Goal: Task Accomplishment & Management: Manage account settings

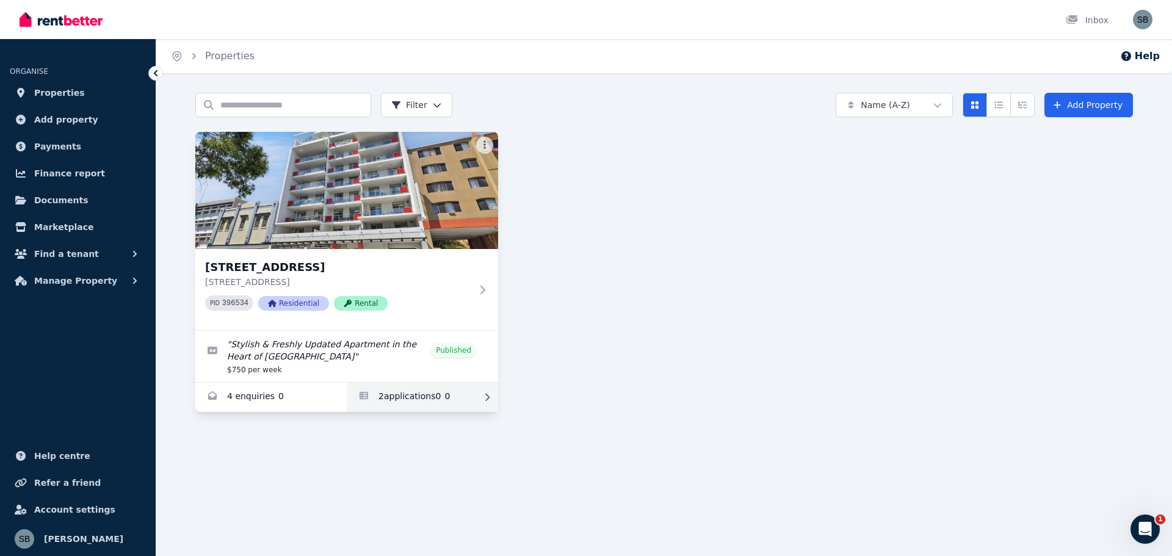
click at [408, 396] on link "Applications for 16/863-867 Wellington Street, West Perth" at bounding box center [422, 397] width 151 height 29
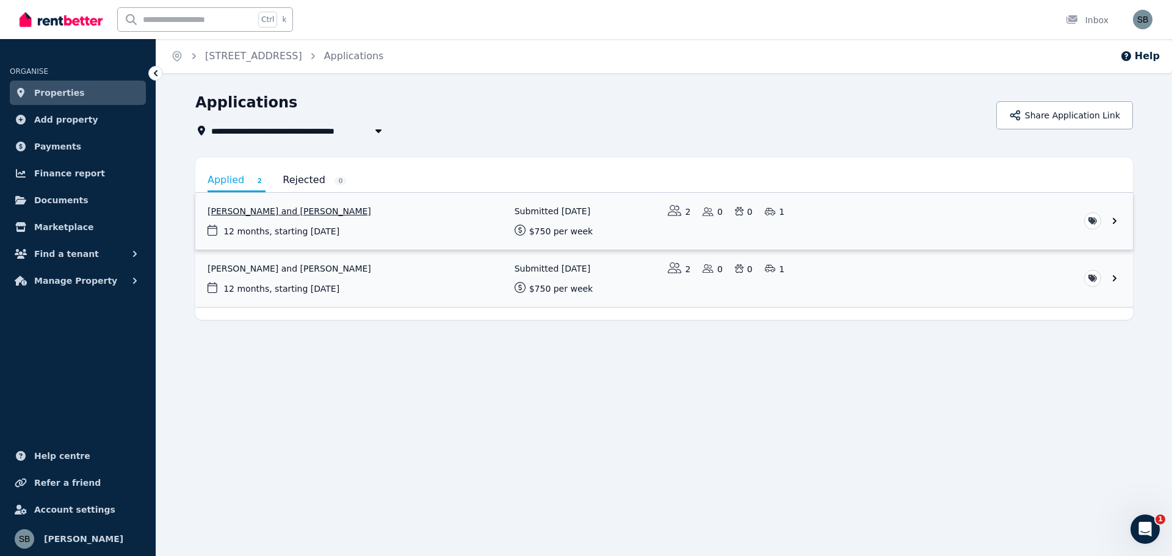
click at [285, 209] on link "View application: Hoi Ying Chan and Sifan Cai" at bounding box center [664, 221] width 938 height 57
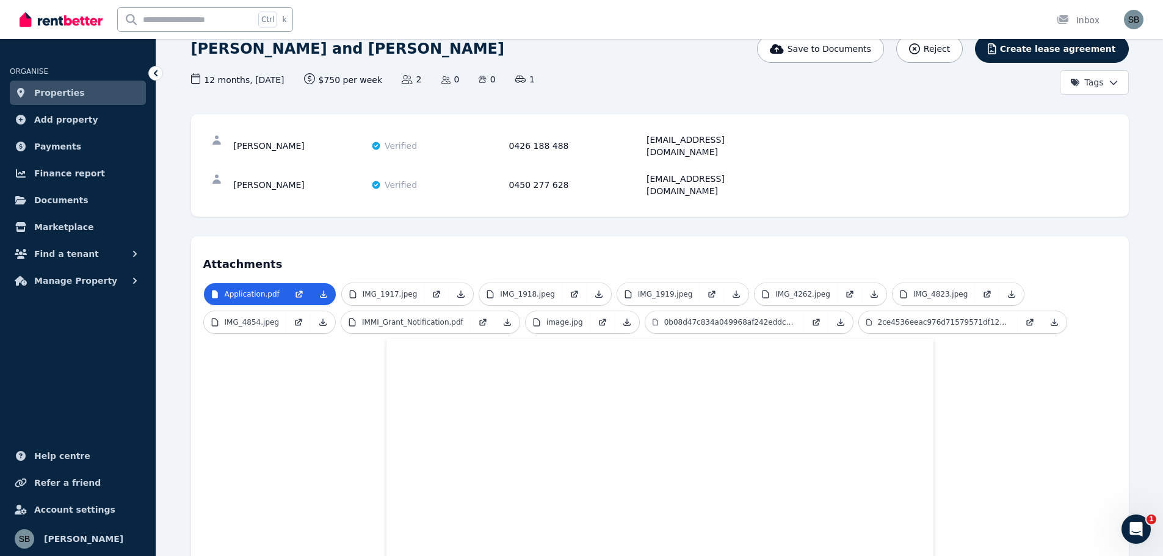
scroll to position [9, 0]
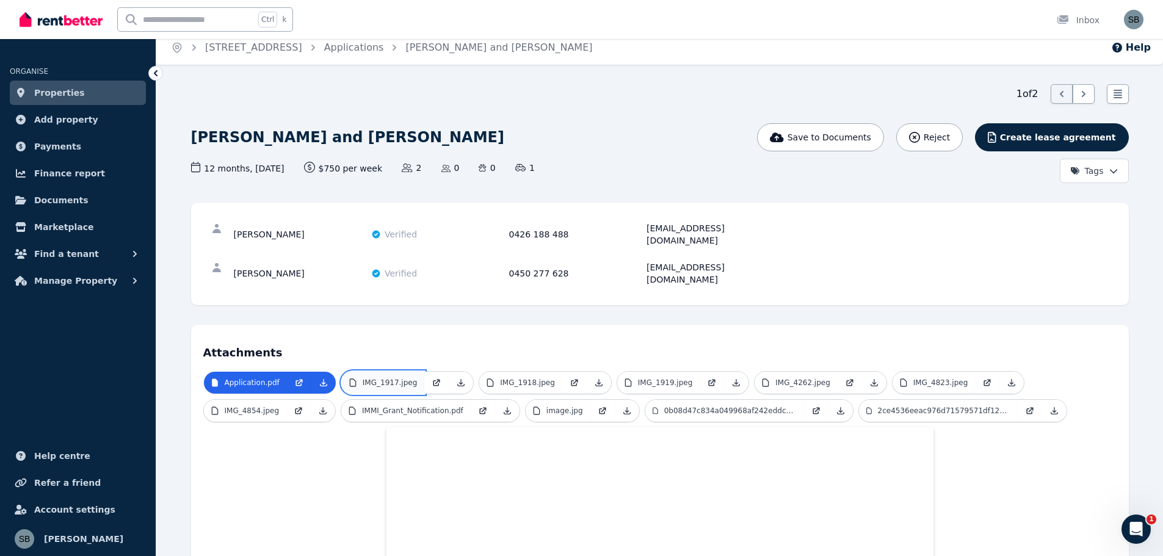
click at [384, 378] on p "IMG_1917.jpeg" at bounding box center [390, 383] width 55 height 10
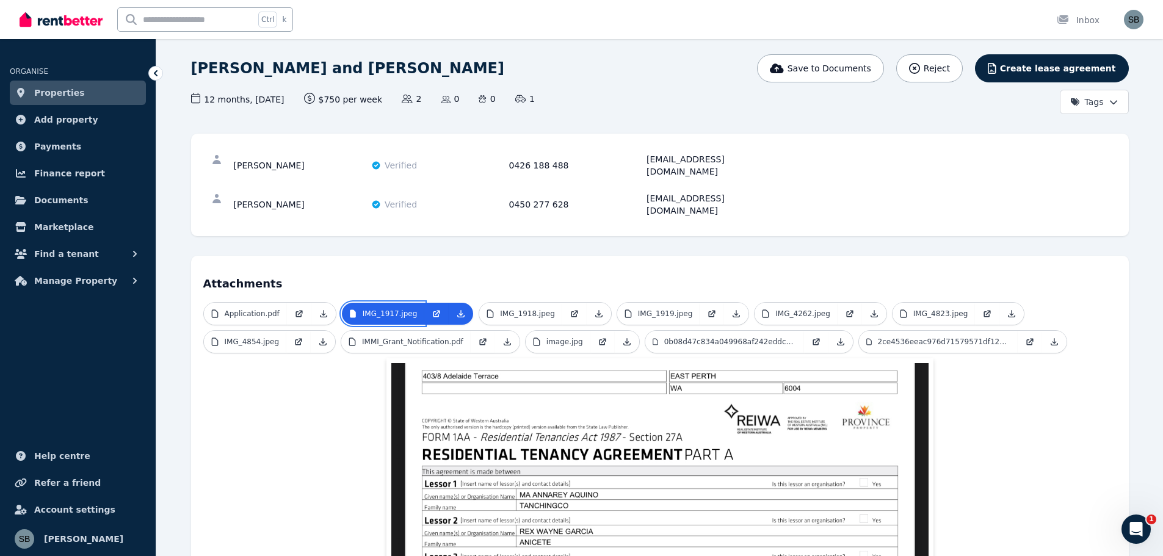
scroll to position [0, 0]
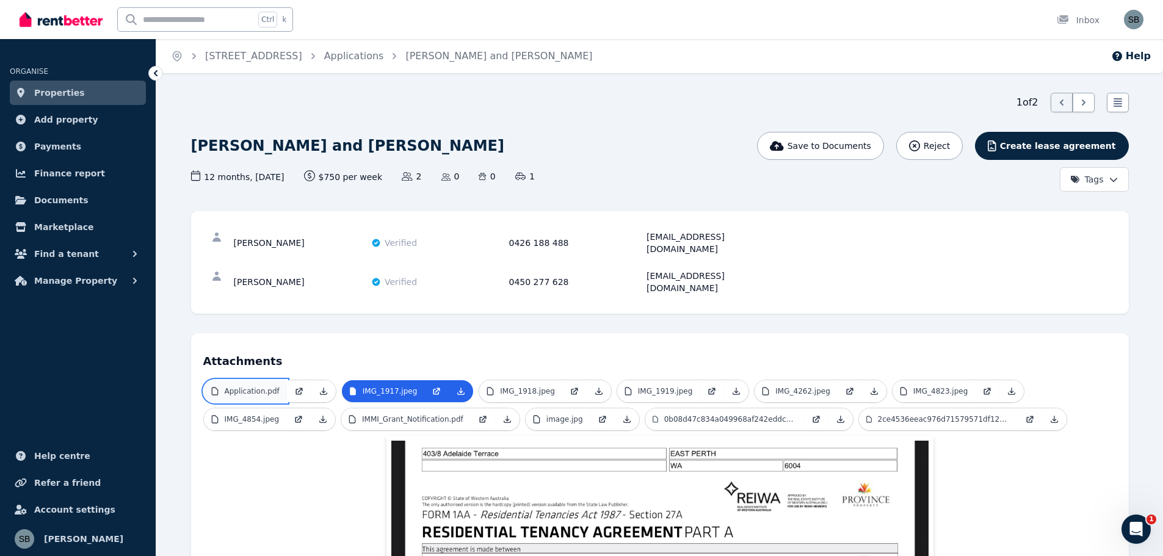
click at [270, 386] on p "Application.pdf" at bounding box center [252, 391] width 55 height 10
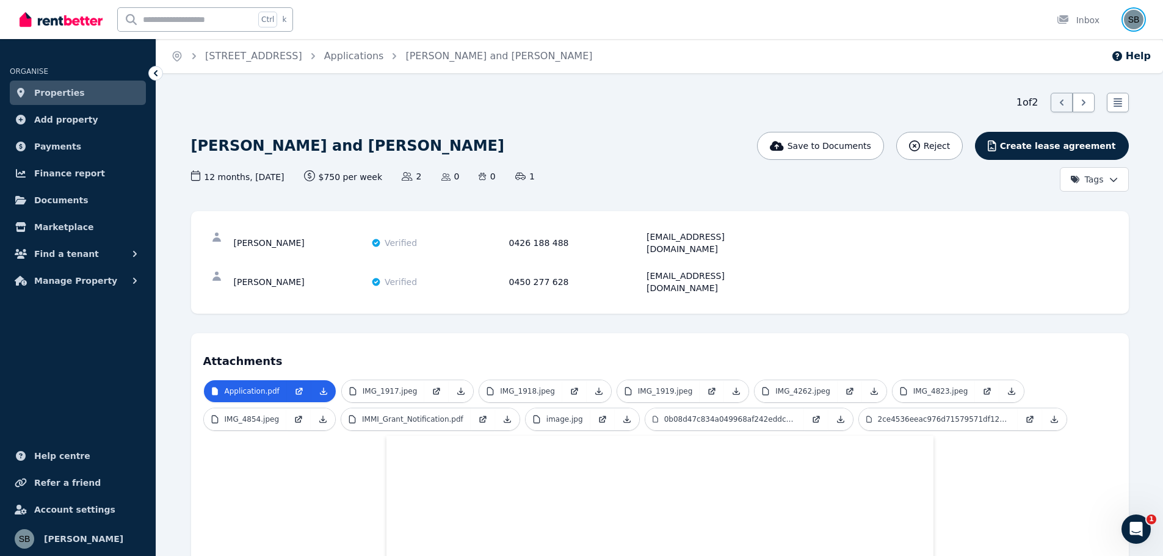
click at [1131, 20] on img "button" at bounding box center [1134, 20] width 20 height 20
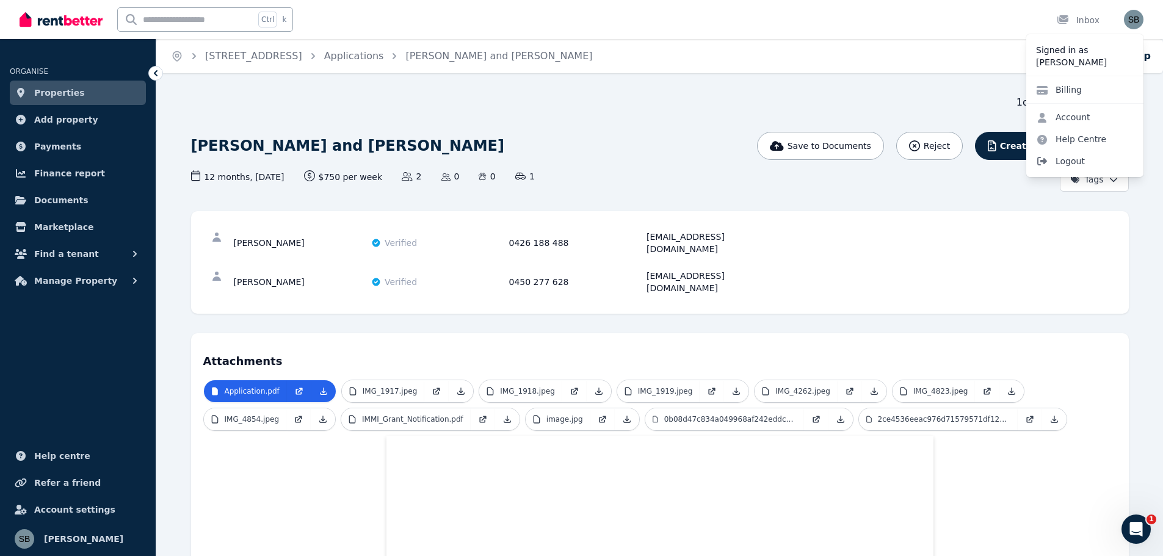
click at [1071, 158] on span "Logout" at bounding box center [1084, 161] width 117 height 22
